Goal: Browse casually: Explore the website without a specific task or goal

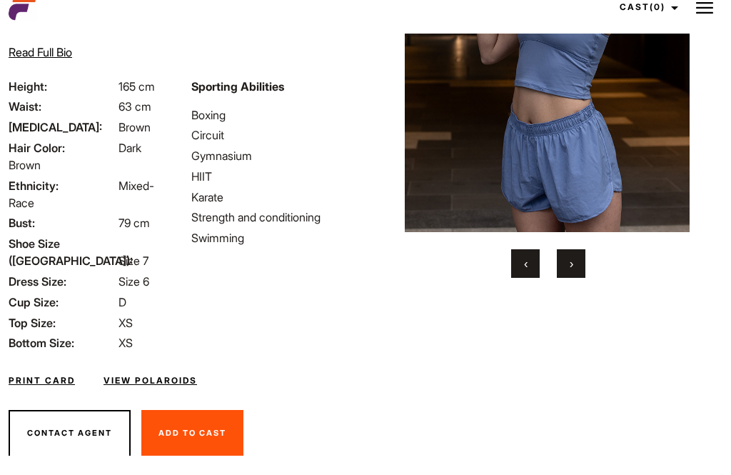
scroll to position [177, 0]
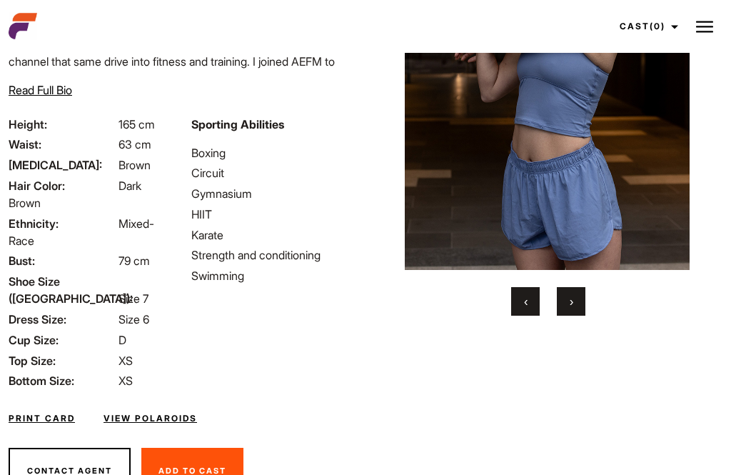
click at [583, 316] on button "›" at bounding box center [571, 302] width 29 height 29
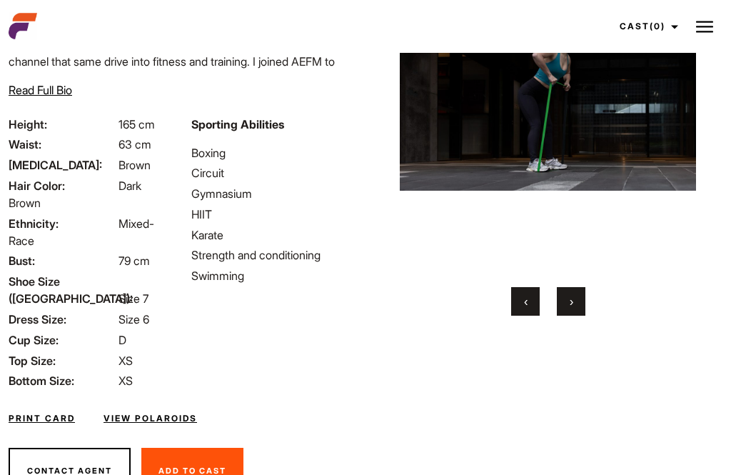
click at [579, 316] on button "›" at bounding box center [571, 302] width 29 height 29
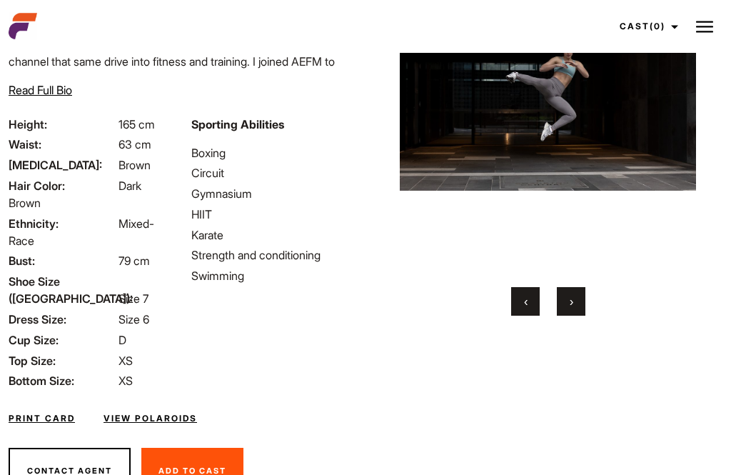
click at [578, 316] on button "›" at bounding box center [571, 302] width 29 height 29
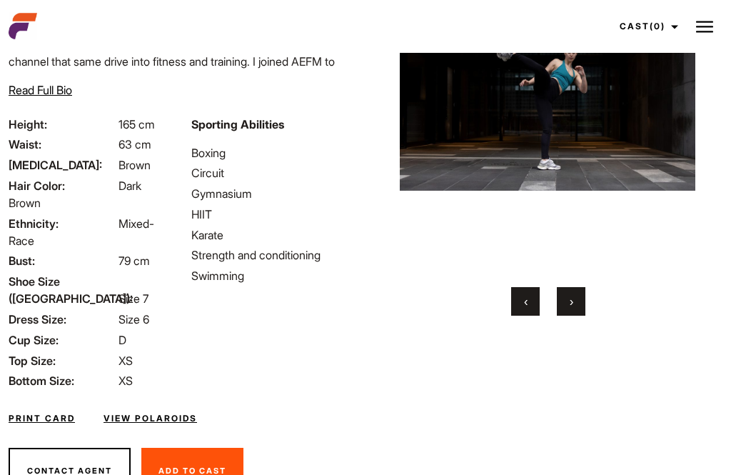
click at [585, 315] on button "›" at bounding box center [571, 302] width 29 height 29
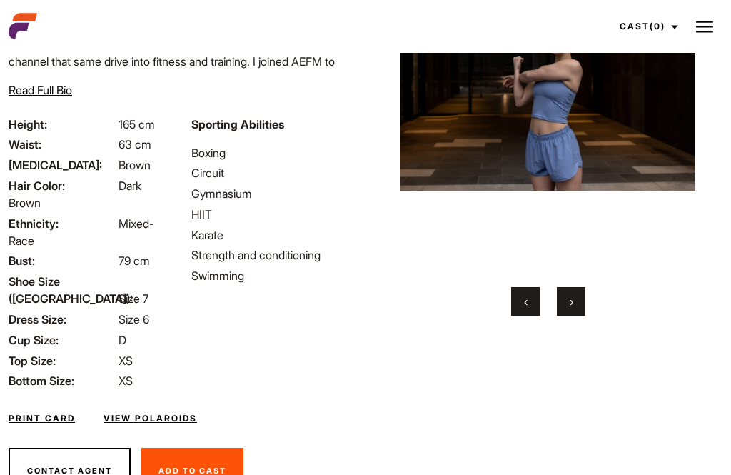
click at [583, 316] on button "›" at bounding box center [571, 302] width 29 height 29
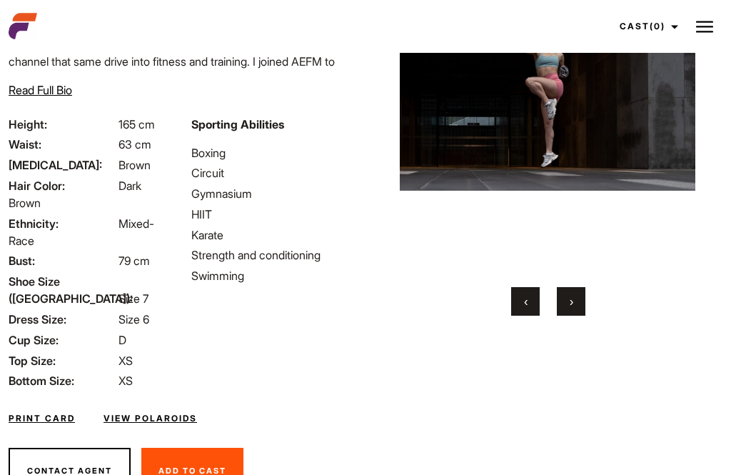
click at [581, 316] on button "›" at bounding box center [571, 302] width 29 height 29
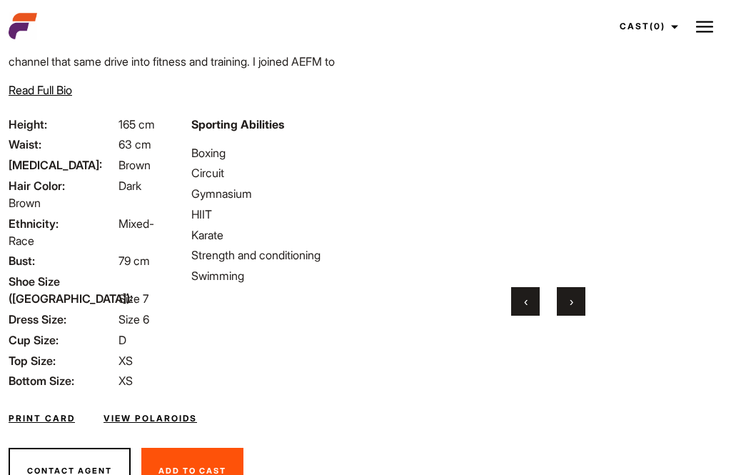
click at [584, 311] on button "›" at bounding box center [571, 302] width 29 height 29
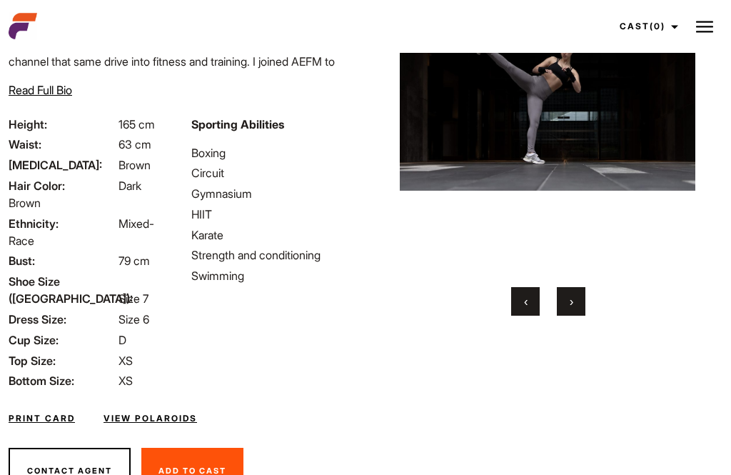
click at [534, 316] on button "‹" at bounding box center [525, 302] width 29 height 29
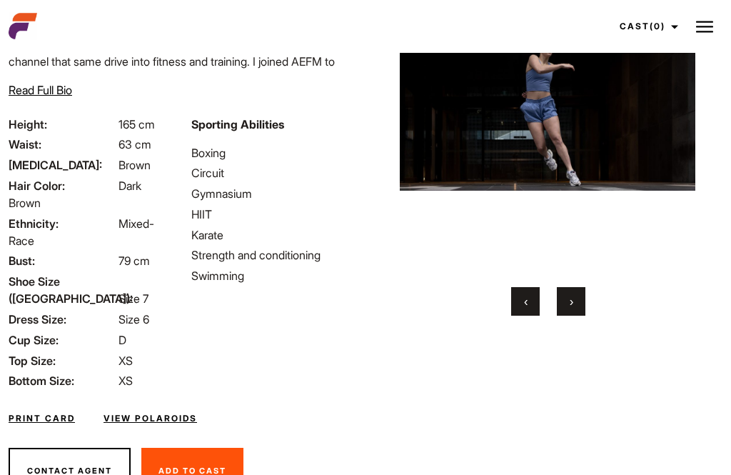
click at [573, 311] on button "›" at bounding box center [571, 302] width 29 height 29
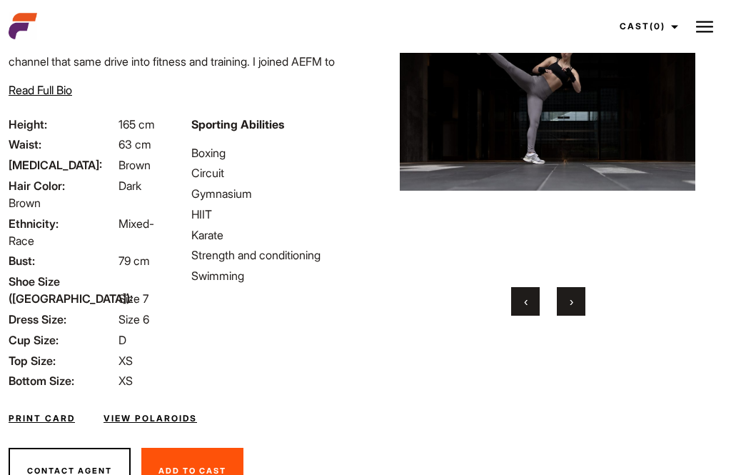
click at [581, 316] on button "›" at bounding box center [571, 302] width 29 height 29
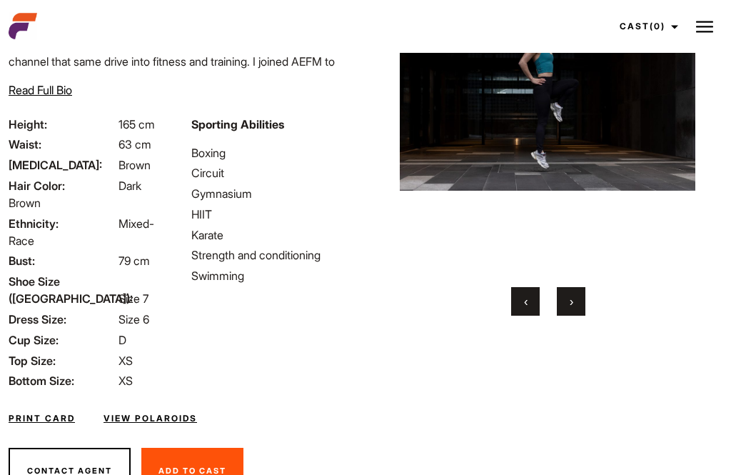
click at [580, 316] on button "›" at bounding box center [571, 302] width 29 height 29
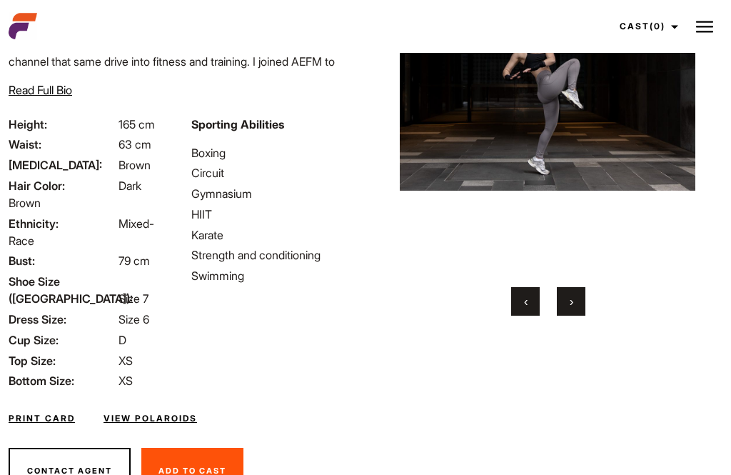
click at [584, 315] on button "›" at bounding box center [571, 302] width 29 height 29
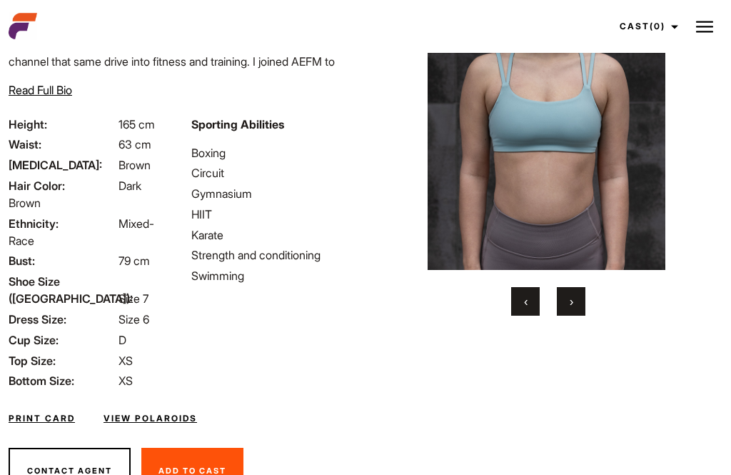
click at [581, 316] on button "›" at bounding box center [571, 302] width 29 height 29
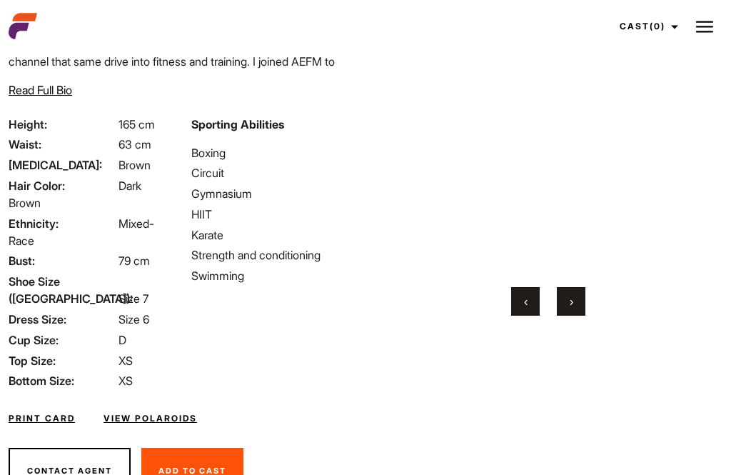
click at [578, 316] on button "›" at bounding box center [571, 302] width 29 height 29
click at [524, 309] on span "‹" at bounding box center [526, 302] width 4 height 14
click at [576, 313] on button "›" at bounding box center [571, 302] width 29 height 29
click at [581, 316] on button "›" at bounding box center [571, 302] width 29 height 29
click at [572, 309] on span "›" at bounding box center [572, 302] width 4 height 14
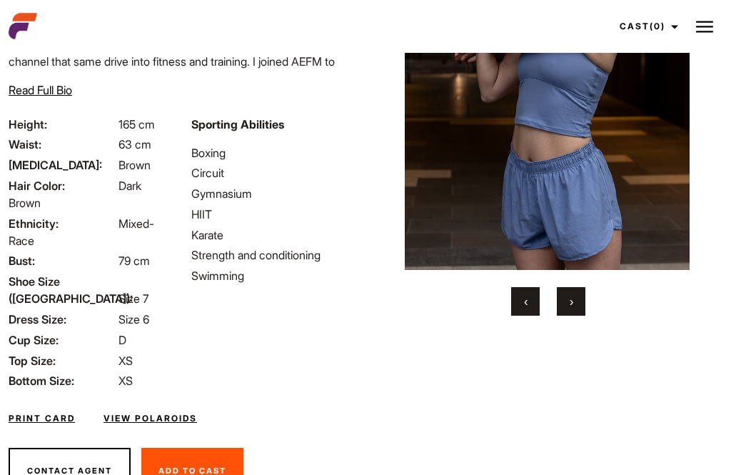
click at [577, 316] on button "›" at bounding box center [571, 302] width 29 height 29
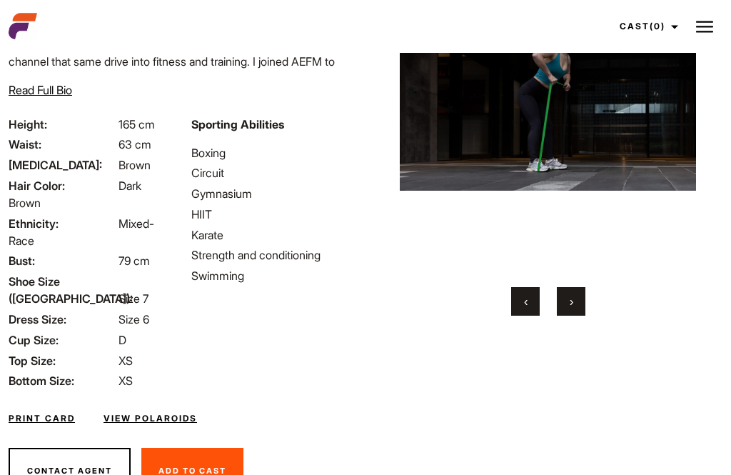
click at [574, 316] on button "›" at bounding box center [571, 302] width 29 height 29
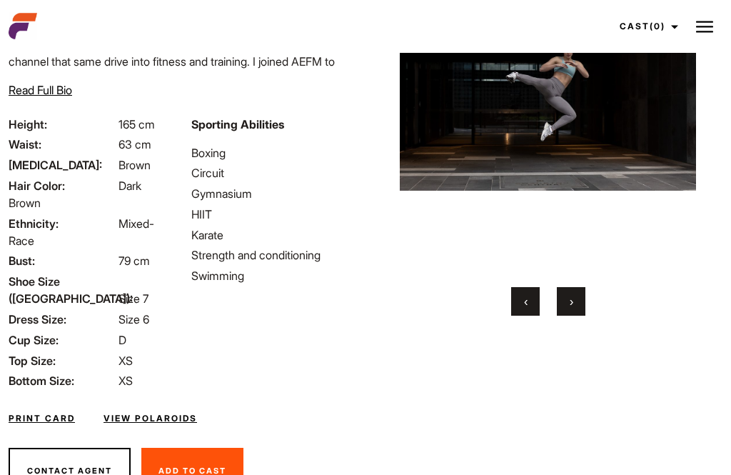
click at [579, 316] on button "›" at bounding box center [571, 302] width 29 height 29
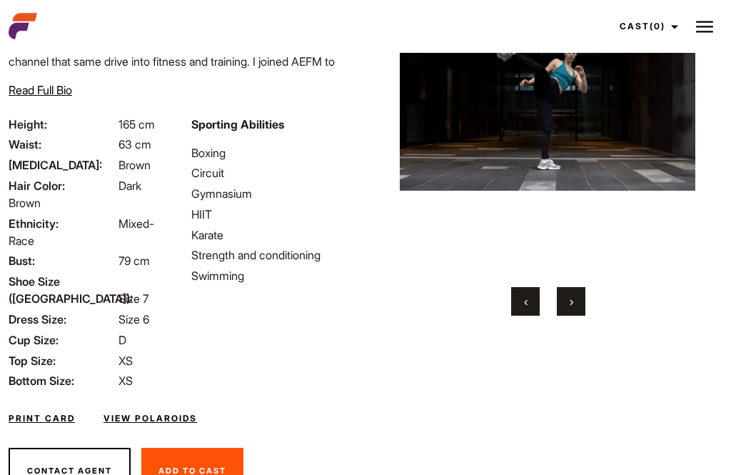
click at [581, 316] on button "›" at bounding box center [571, 302] width 29 height 29
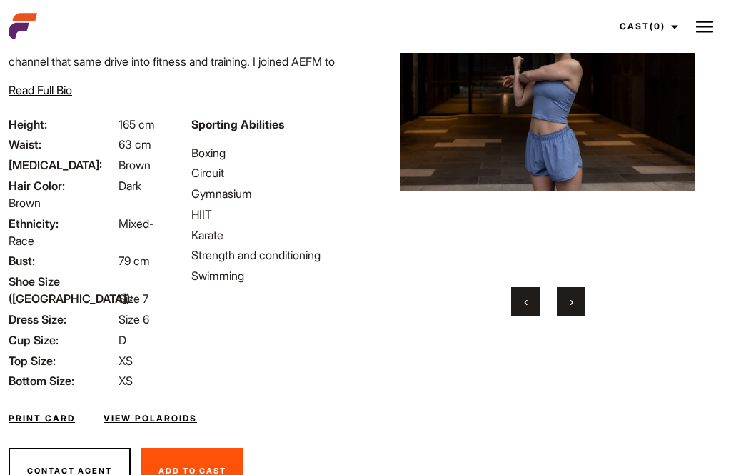
click at [580, 316] on button "›" at bounding box center [571, 302] width 29 height 29
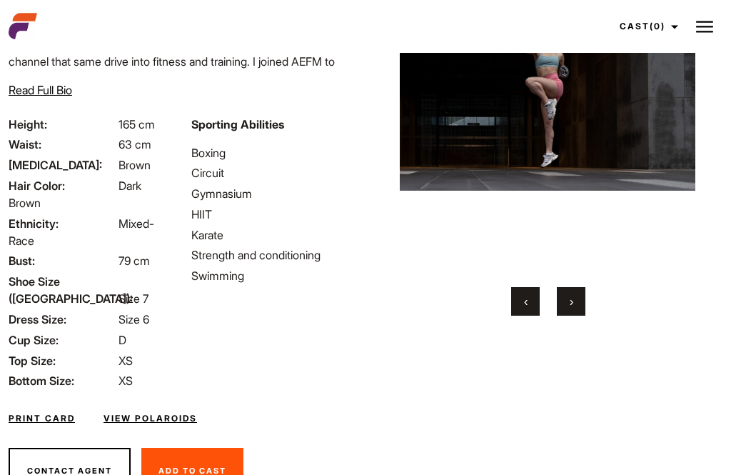
click at [581, 316] on button "›" at bounding box center [571, 302] width 29 height 29
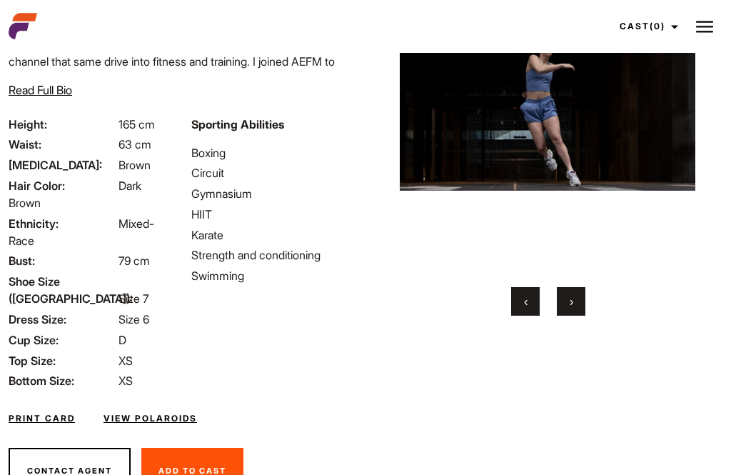
click at [582, 316] on button "›" at bounding box center [571, 302] width 29 height 29
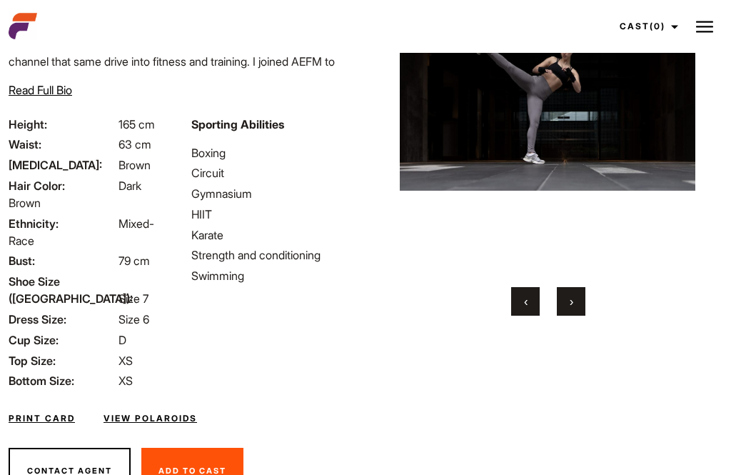
click at [583, 316] on button "›" at bounding box center [571, 302] width 29 height 29
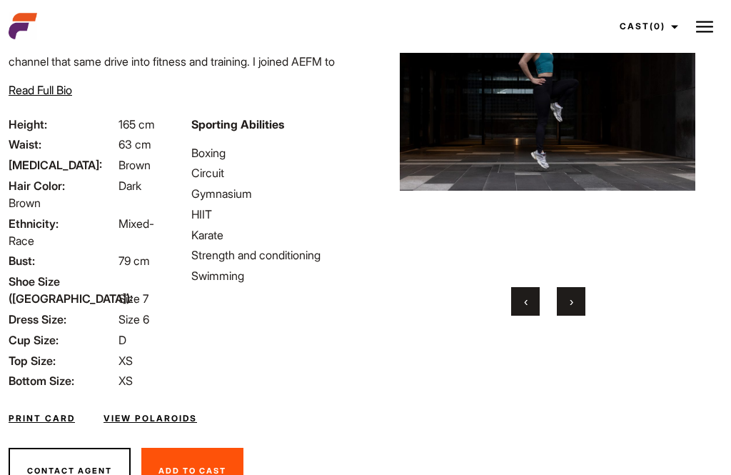
click at [581, 316] on button "›" at bounding box center [571, 302] width 29 height 29
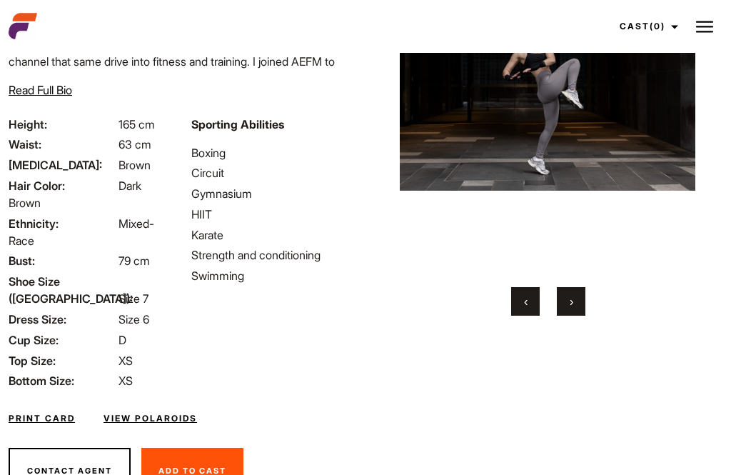
click at [579, 316] on button "›" at bounding box center [571, 302] width 29 height 29
click at [578, 316] on button "›" at bounding box center [571, 302] width 29 height 29
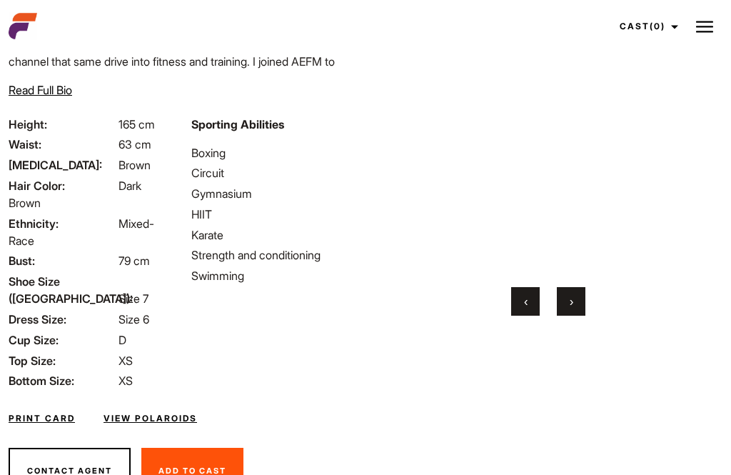
click at [576, 316] on button "›" at bounding box center [571, 302] width 29 height 29
click at [536, 316] on button "‹" at bounding box center [525, 302] width 29 height 29
